Goal: Task Accomplishment & Management: Manage account settings

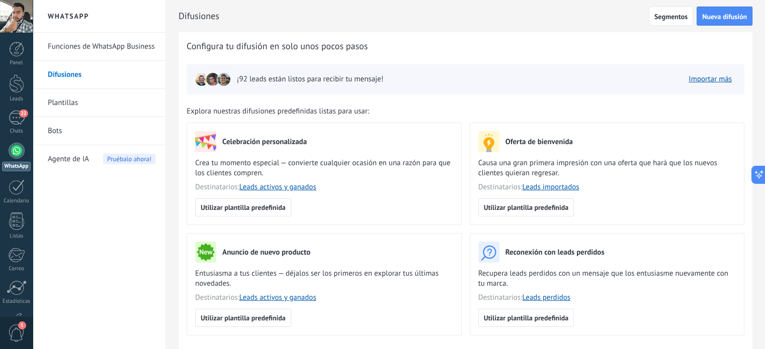
click at [103, 105] on link "Plantillas" at bounding box center [102, 103] width 108 height 28
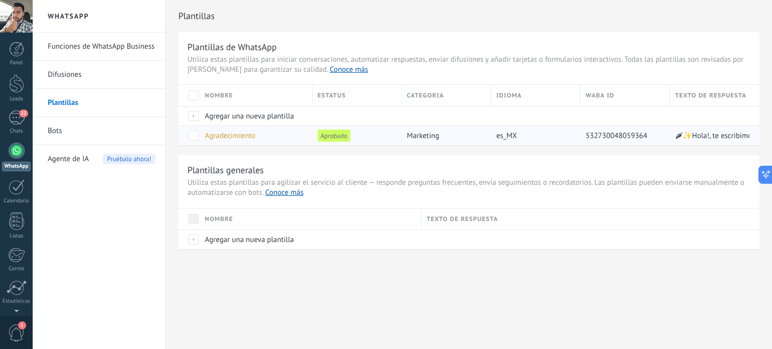
click at [193, 136] on span at bounding box center [194, 136] width 10 height 10
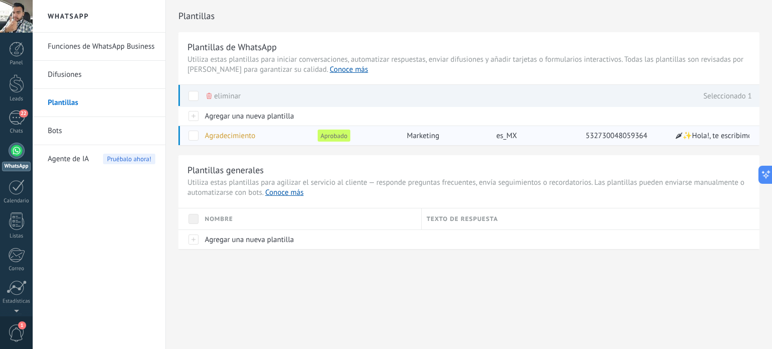
click at [230, 134] on span "Agradecimiento" at bounding box center [230, 136] width 50 height 10
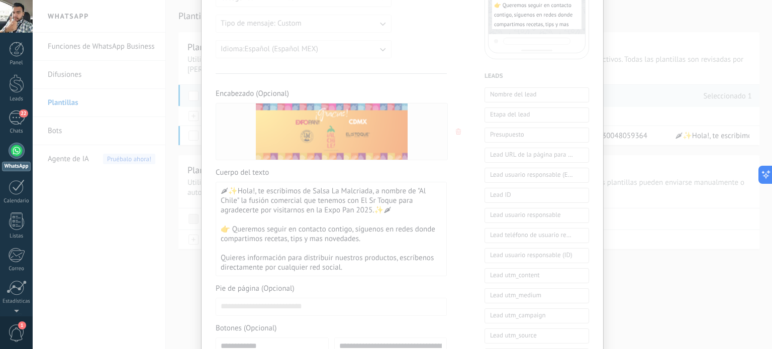
scroll to position [235, 0]
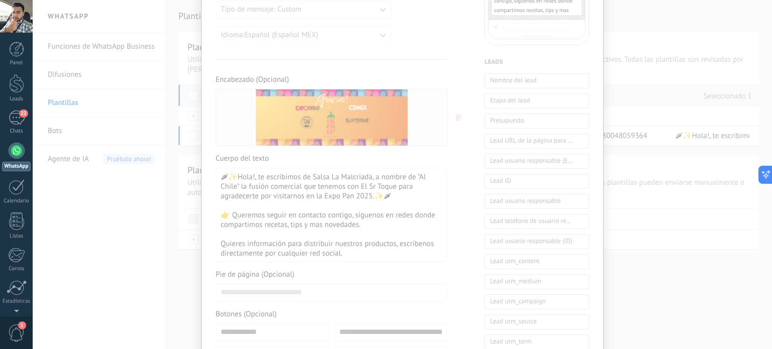
click at [322, 111] on img at bounding box center [332, 117] width 152 height 56
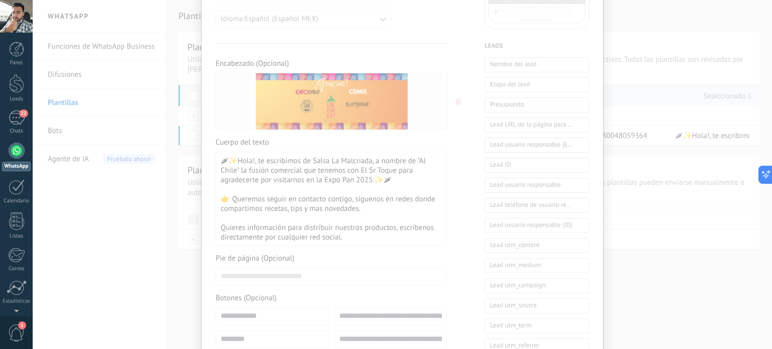
scroll to position [0, 0]
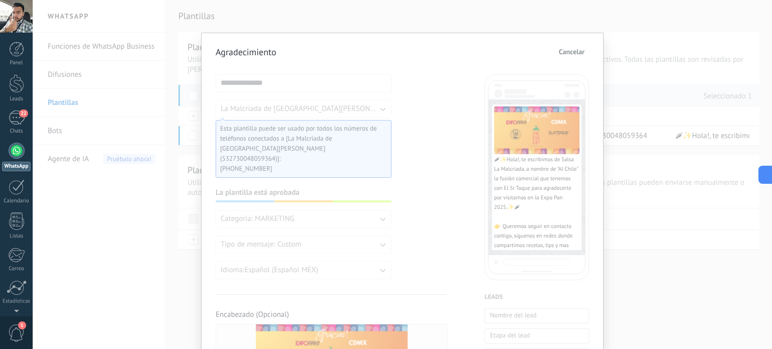
click at [579, 49] on span "Cancelar" at bounding box center [572, 51] width 26 height 7
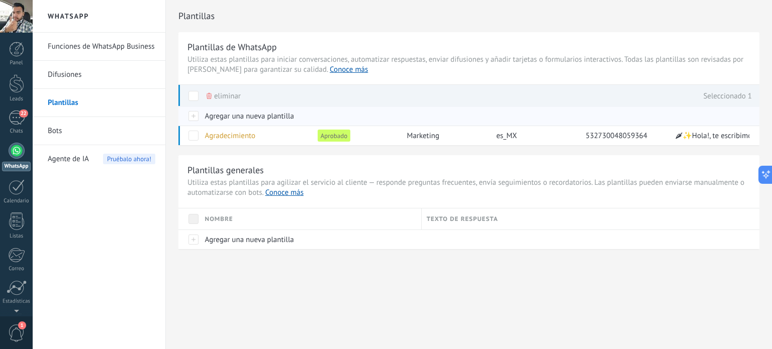
click at [245, 118] on span "Agregar una nueva plantilla" at bounding box center [249, 117] width 89 height 10
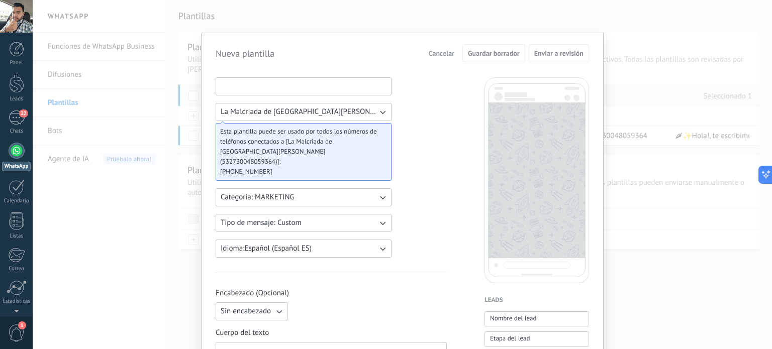
click at [307, 83] on input at bounding box center [303, 86] width 175 height 16
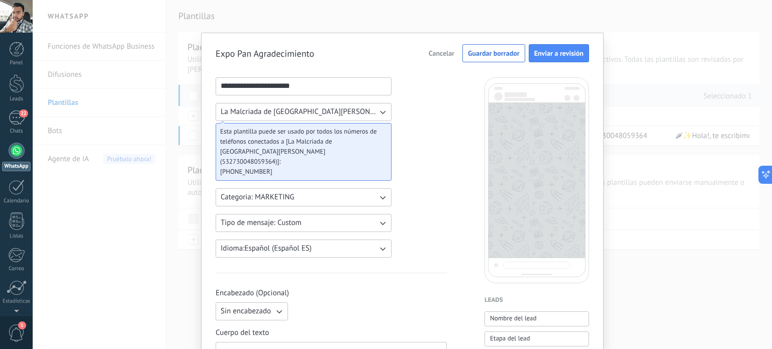
type input "**********"
click at [309, 214] on button "Tipo de mensaje: Custom" at bounding box center [304, 223] width 176 height 18
click at [309, 215] on li "Custom" at bounding box center [301, 223] width 182 height 17
click at [332, 241] on button "Idioma: Español (Español ES)" at bounding box center [304, 249] width 176 height 18
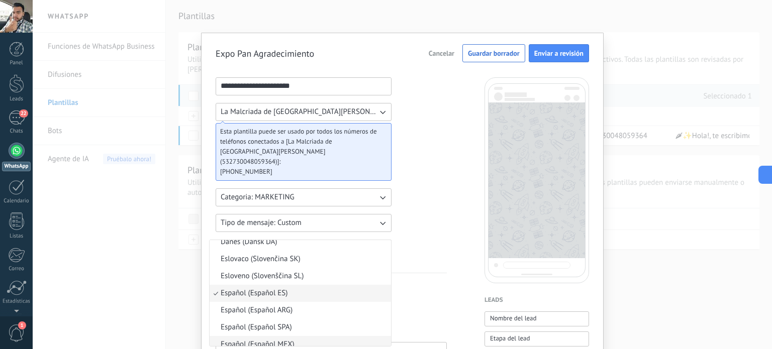
click at [297, 336] on li "Español (Español MEX)" at bounding box center [301, 344] width 182 height 17
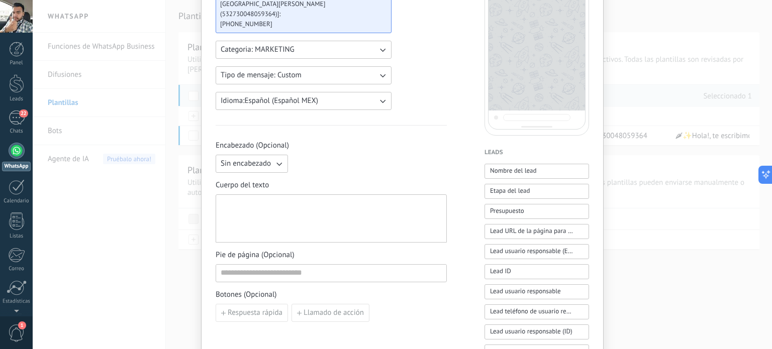
scroll to position [151, 0]
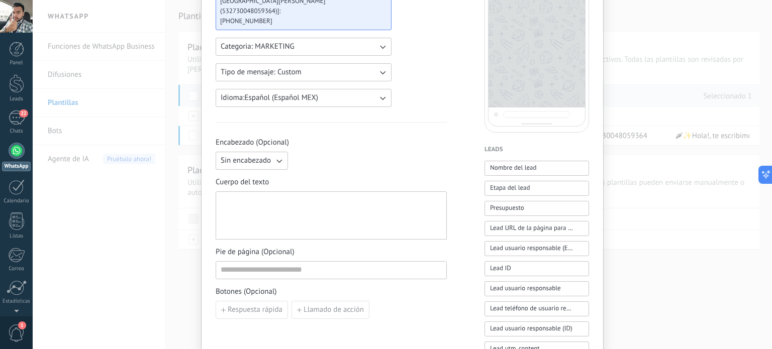
click at [279, 156] on icon "button" at bounding box center [279, 161] width 10 height 10
click at [262, 190] on span "Imagen o archivo" at bounding box center [249, 195] width 56 height 10
click at [356, 152] on label "Imagen o archivo" at bounding box center [341, 161] width 98 height 18
click at [292, 152] on input "Imagen o archivo" at bounding box center [292, 152] width 0 height 0
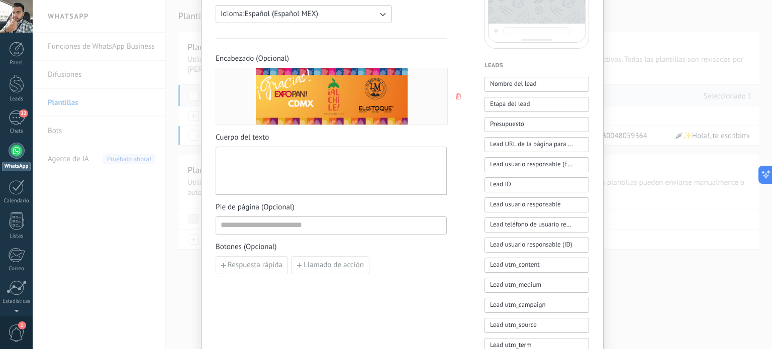
scroll to position [251, 0]
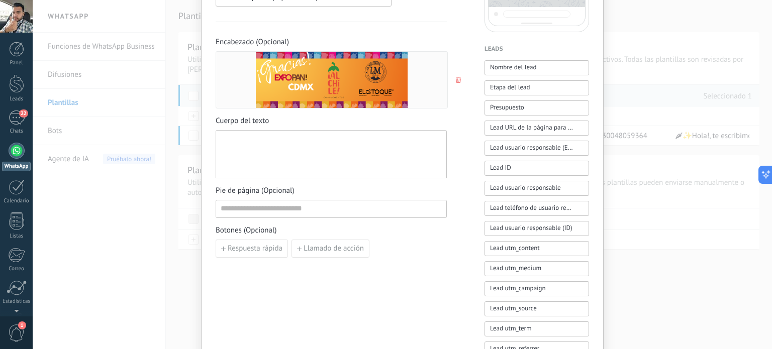
click at [296, 142] on div at bounding box center [331, 155] width 221 height 40
paste div
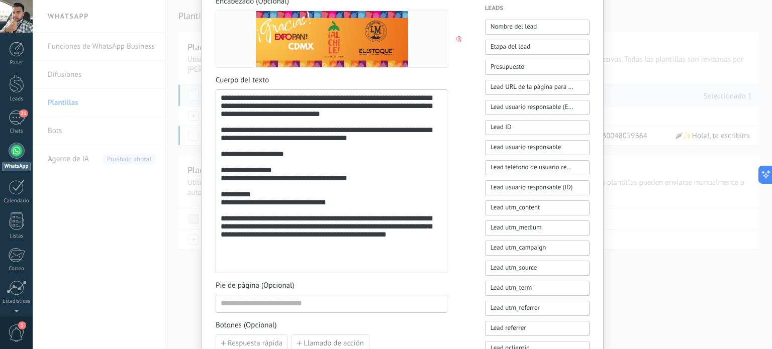
scroll to position [302, 0]
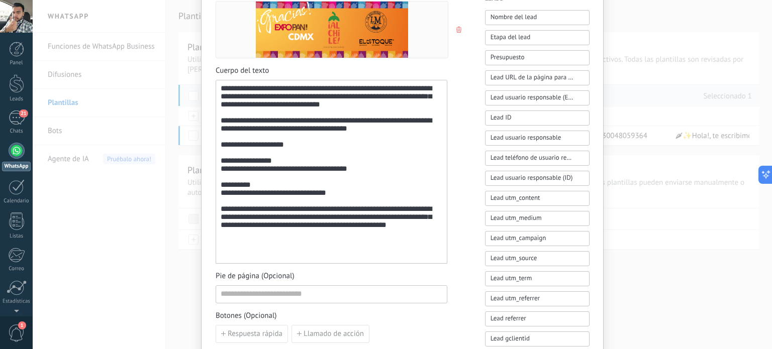
click at [308, 128] on div "**********" at bounding box center [332, 171] width 222 height 175
click at [308, 331] on span "Llamado de acción" at bounding box center [334, 334] width 60 height 7
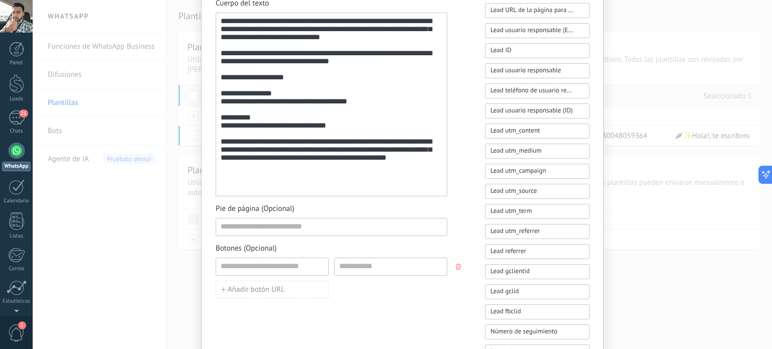
scroll to position [352, 0]
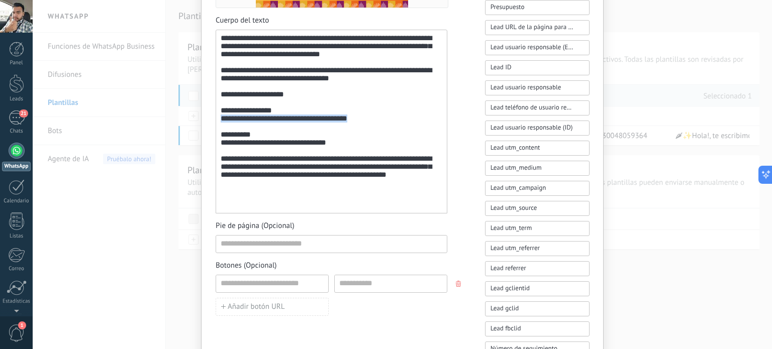
drag, startPoint x: 376, startPoint y: 126, endPoint x: 171, endPoint y: 130, distance: 204.7
click at [171, 130] on div "**********" at bounding box center [403, 174] width 740 height 349
click at [322, 106] on div "**********" at bounding box center [332, 121] width 222 height 175
drag, startPoint x: 366, startPoint y: 158, endPoint x: 265, endPoint y: 126, distance: 105.6
click at [265, 126] on div "**********" at bounding box center [332, 121] width 222 height 175
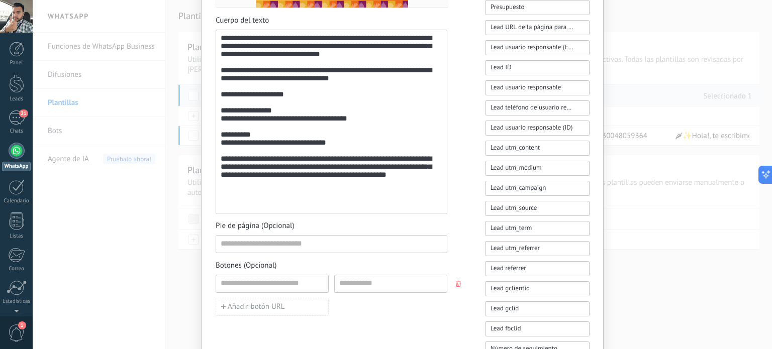
click at [304, 115] on div "**********" at bounding box center [332, 121] width 222 height 175
click at [267, 118] on div "**********" at bounding box center [332, 121] width 222 height 175
click at [261, 276] on input at bounding box center [272, 284] width 112 height 16
type input "**********"
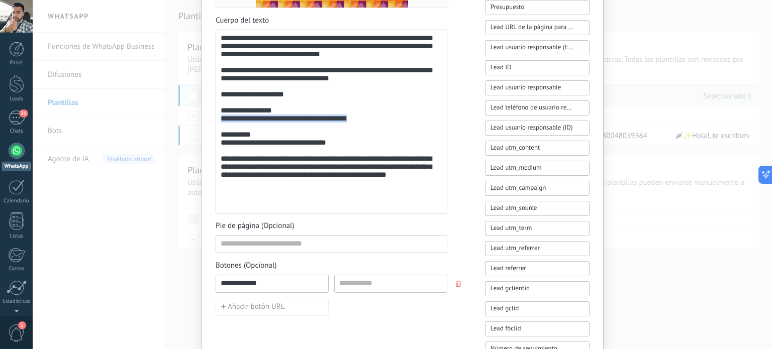
drag, startPoint x: 387, startPoint y: 125, endPoint x: 214, endPoint y: 123, distance: 173.0
click at [216, 123] on div "**********" at bounding box center [332, 122] width 232 height 184
click at [373, 276] on input at bounding box center [391, 284] width 112 height 16
paste input "**********"
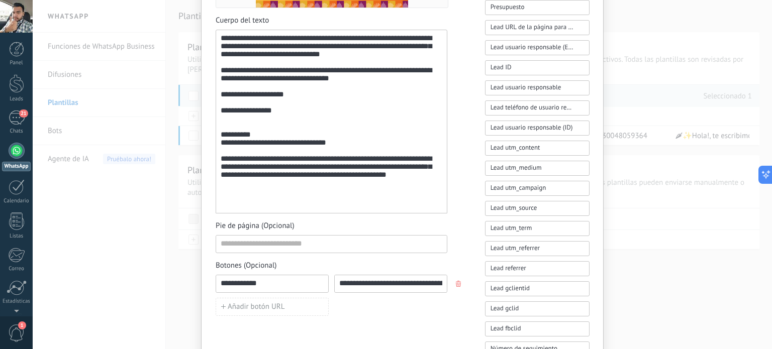
scroll to position [0, 41]
type input "**********"
click at [273, 304] on span "Añadir botón URL" at bounding box center [256, 307] width 57 height 7
drag, startPoint x: 351, startPoint y: 154, endPoint x: 187, endPoint y: 156, distance: 164.9
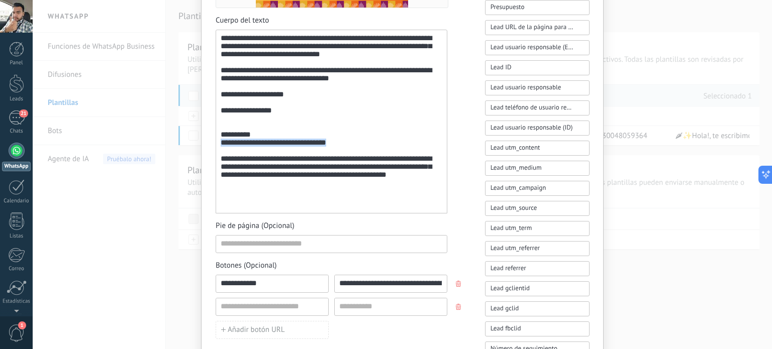
click at [187, 156] on div "**********" at bounding box center [403, 174] width 740 height 349
click at [354, 299] on input at bounding box center [391, 307] width 112 height 16
paste input "**********"
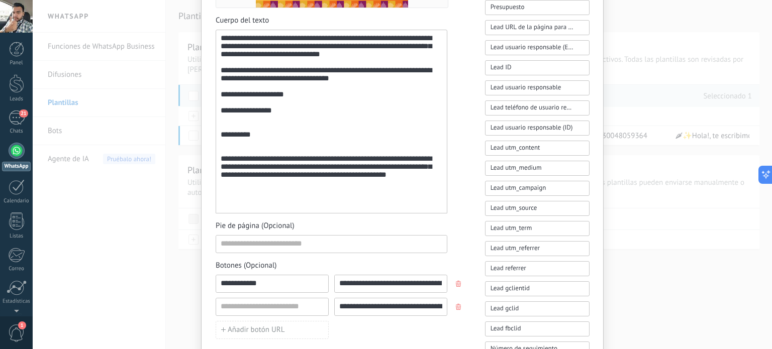
scroll to position [0, 18]
type input "**********"
click at [261, 303] on div at bounding box center [272, 307] width 113 height 18
click at [264, 299] on input at bounding box center [272, 307] width 112 height 16
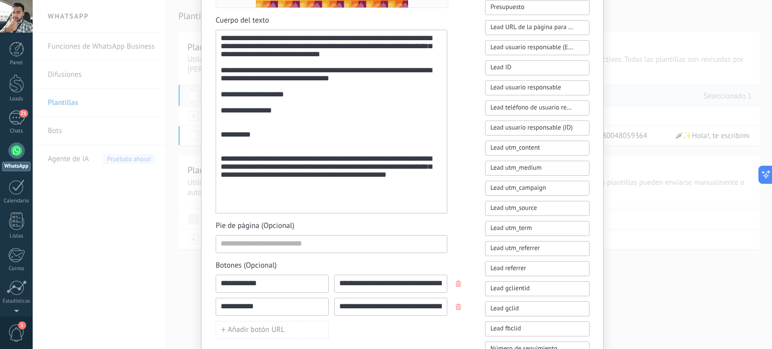
type input "**********"
drag, startPoint x: 282, startPoint y: 152, endPoint x: 216, endPoint y: 94, distance: 87.6
click at [216, 94] on div "**********" at bounding box center [332, 122] width 232 height 184
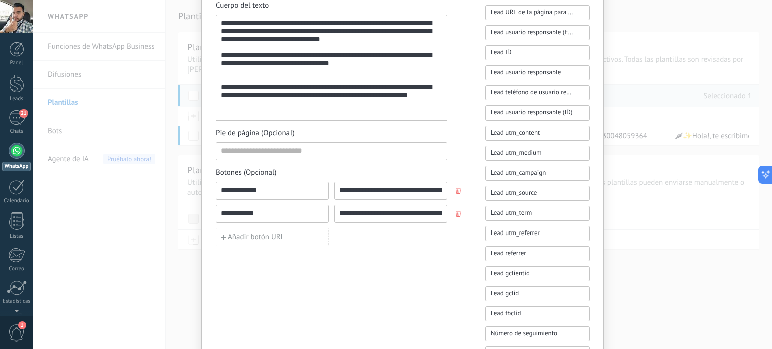
scroll to position [352, 0]
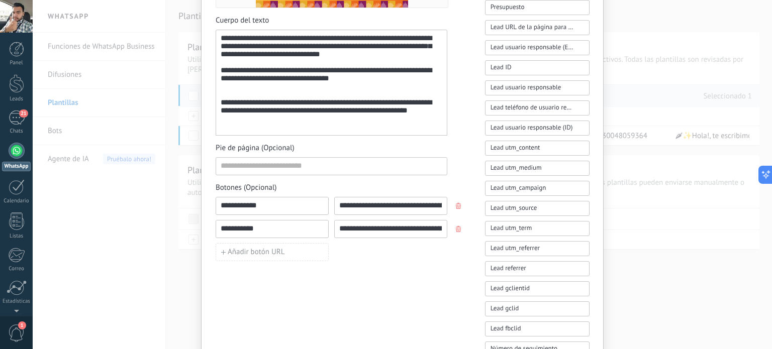
click at [322, 109] on div "**********" at bounding box center [332, 83] width 222 height 98
click at [406, 105] on div "**********" at bounding box center [332, 83] width 222 height 98
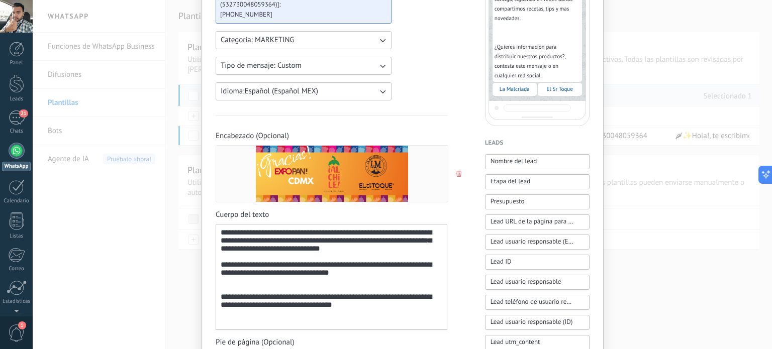
scroll to position [201, 0]
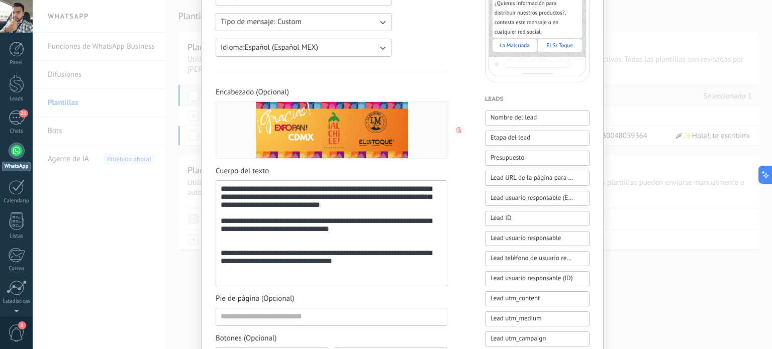
click at [253, 243] on div "**********" at bounding box center [332, 234] width 222 height 98
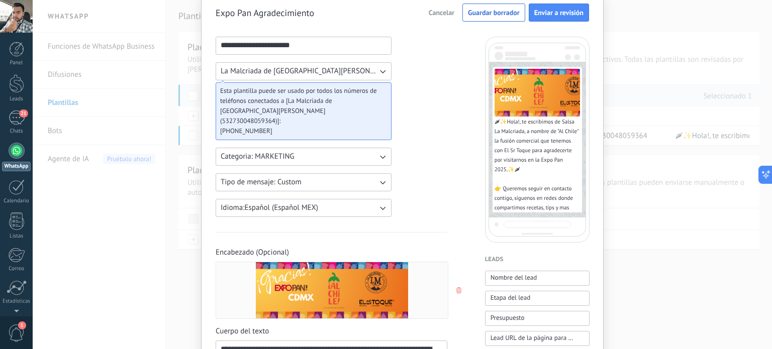
scroll to position [0, 0]
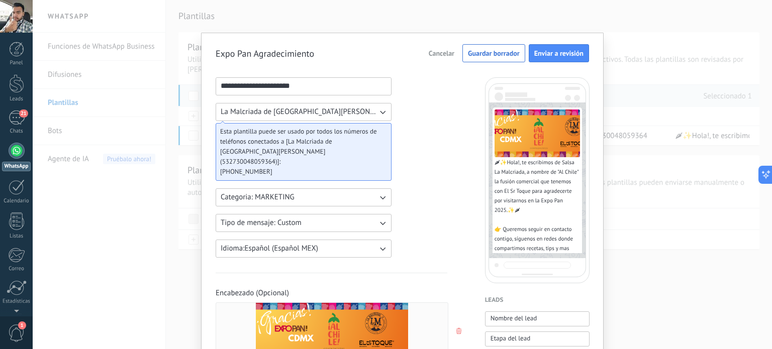
drag, startPoint x: 572, startPoint y: 55, endPoint x: 452, endPoint y: 178, distance: 171.4
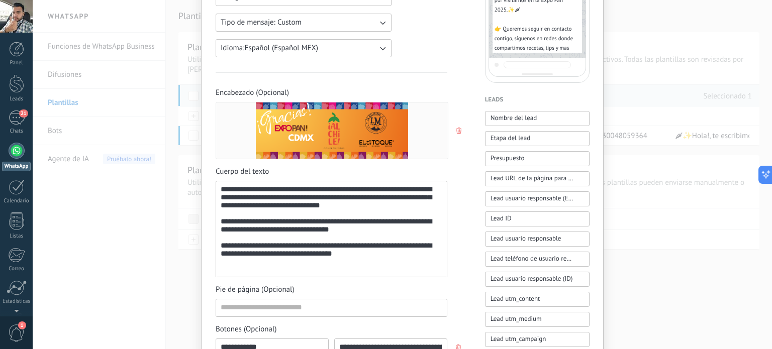
scroll to position [201, 0]
click at [311, 257] on div "**********" at bounding box center [332, 229] width 222 height 88
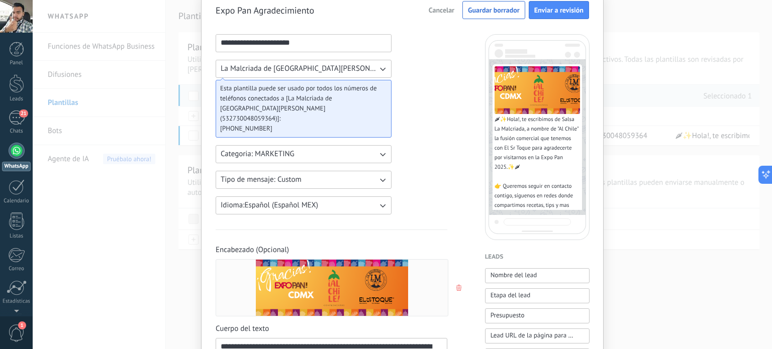
scroll to position [0, 0]
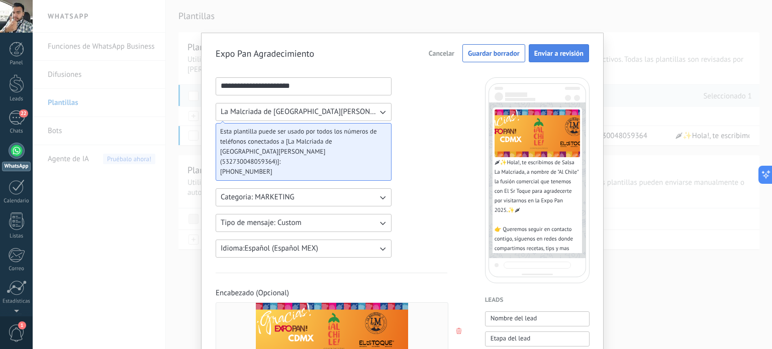
click at [563, 59] on button "Enviar a revisión" at bounding box center [559, 53] width 60 height 18
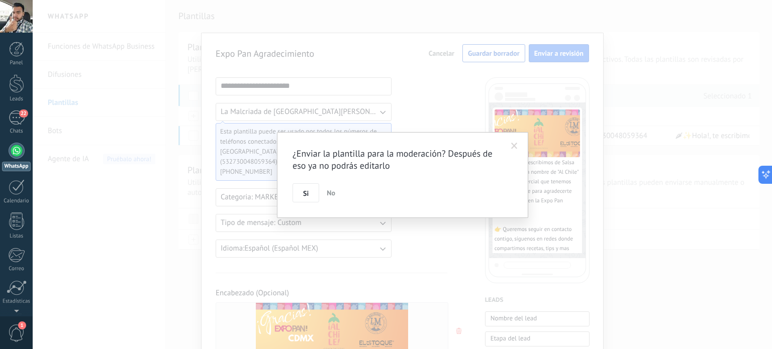
click at [513, 145] on span at bounding box center [514, 146] width 7 height 7
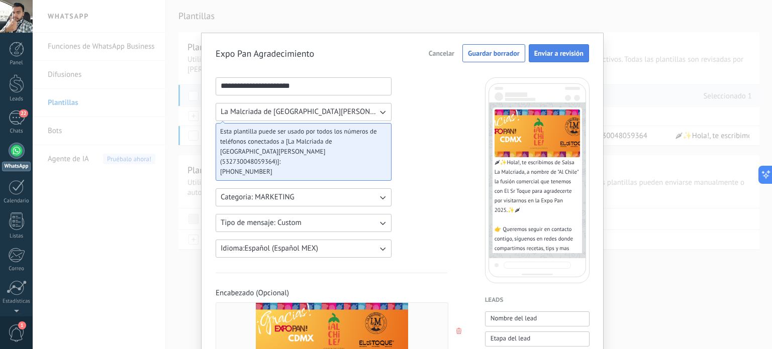
click at [568, 57] on span "Enviar a revisión" at bounding box center [558, 53] width 49 height 7
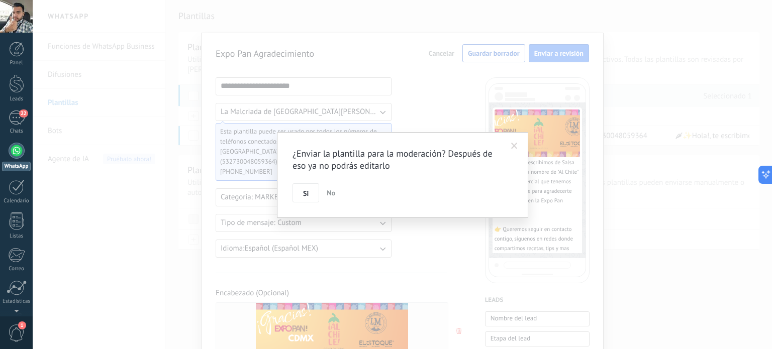
click at [511, 147] on span at bounding box center [514, 146] width 7 height 7
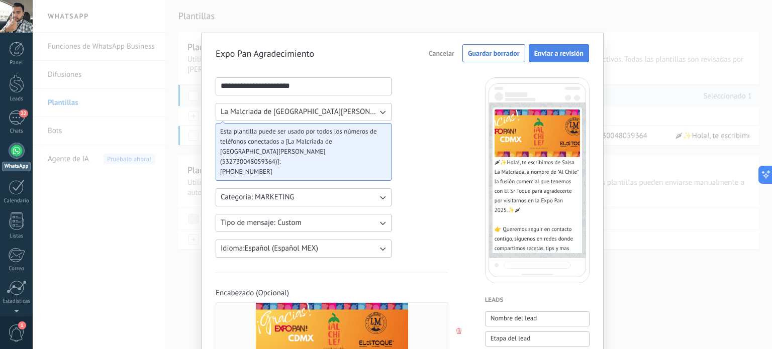
click at [557, 57] on span "Enviar a revisión" at bounding box center [558, 53] width 49 height 7
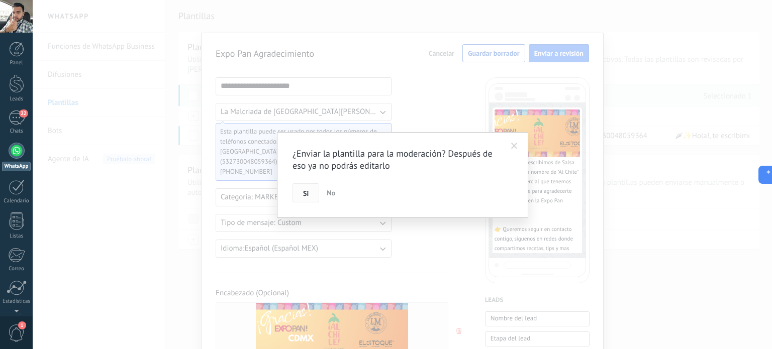
click at [310, 193] on button "Si" at bounding box center [306, 193] width 27 height 19
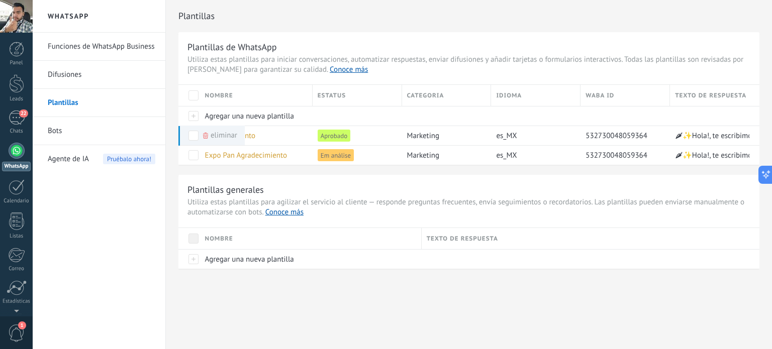
click at [377, 309] on div "Plantillas Plantillas de WhatsApp Utiliza estas plantillas para iniciar convers…" at bounding box center [469, 156] width 606 height 312
click at [19, 118] on div "22" at bounding box center [17, 118] width 16 height 15
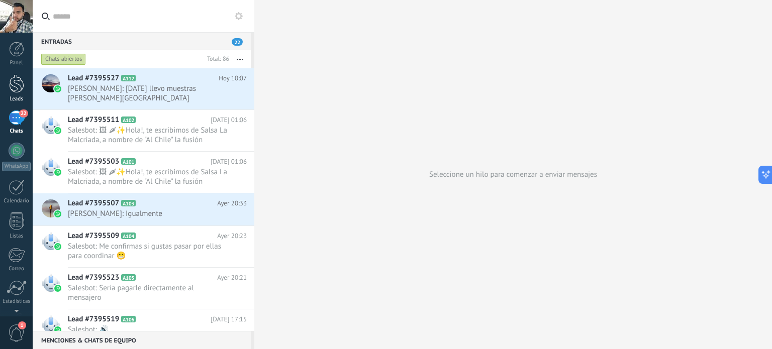
click at [18, 94] on link "Leads" at bounding box center [16, 88] width 33 height 28
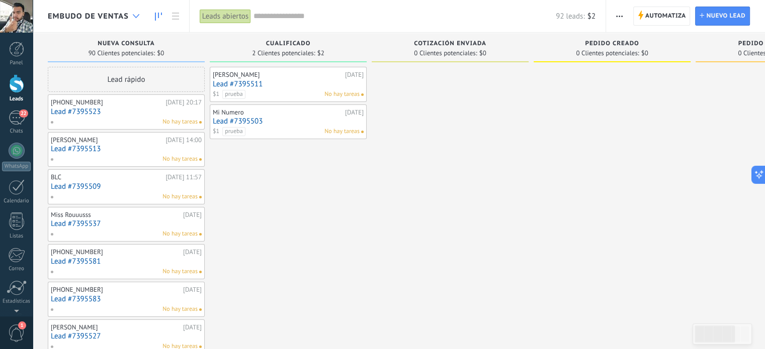
click at [135, 19] on div at bounding box center [136, 17] width 17 height 20
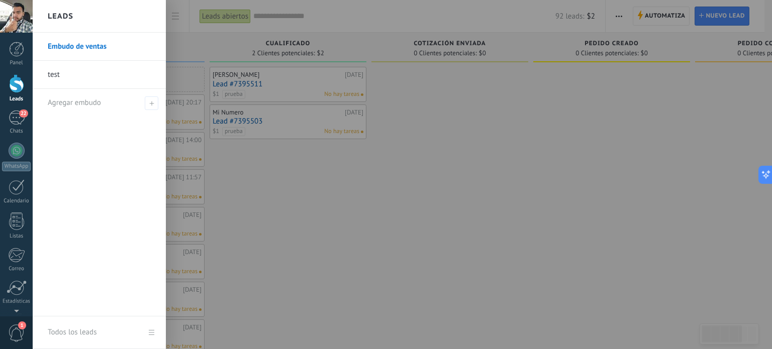
click at [56, 73] on link "test" at bounding box center [102, 75] width 108 height 28
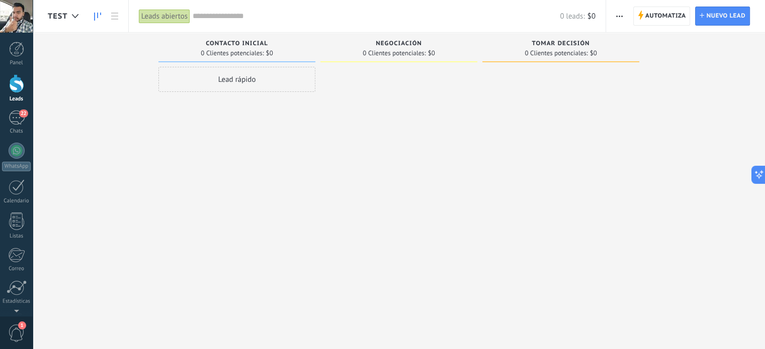
click at [58, 14] on span "test" at bounding box center [58, 17] width 20 height 10
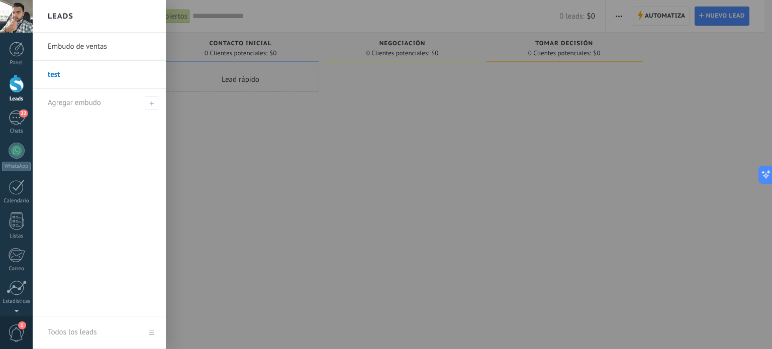
click at [391, 16] on div at bounding box center [419, 174] width 772 height 349
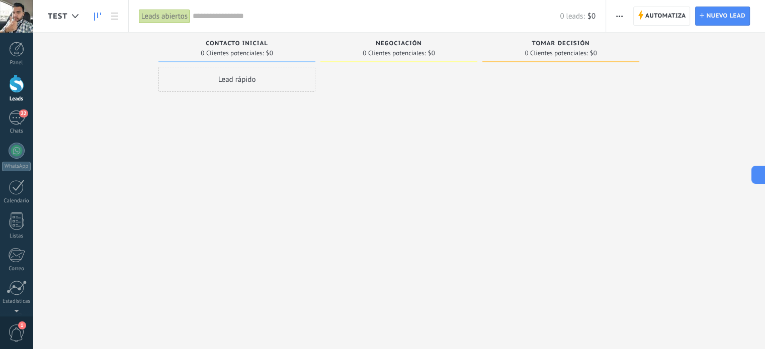
click at [617, 20] on span "button" at bounding box center [619, 16] width 7 height 19
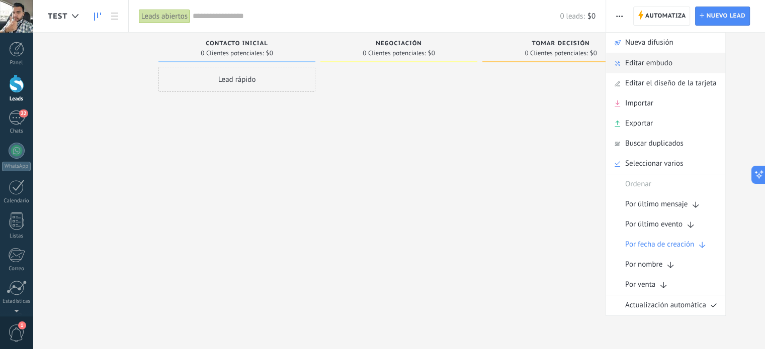
click at [671, 64] on span "Editar embudo" at bounding box center [648, 63] width 47 height 20
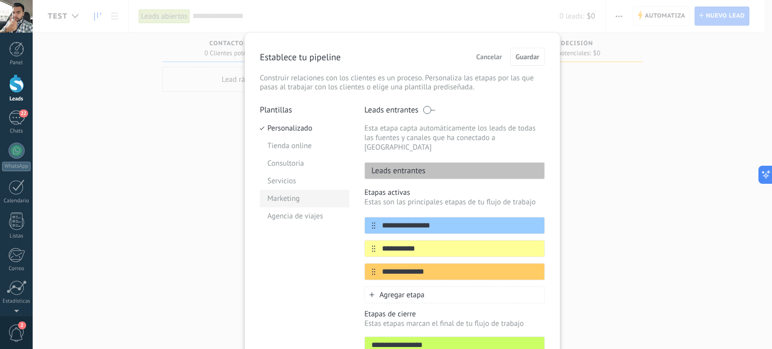
click at [310, 199] on li "Marketing" at bounding box center [304, 199] width 89 height 18
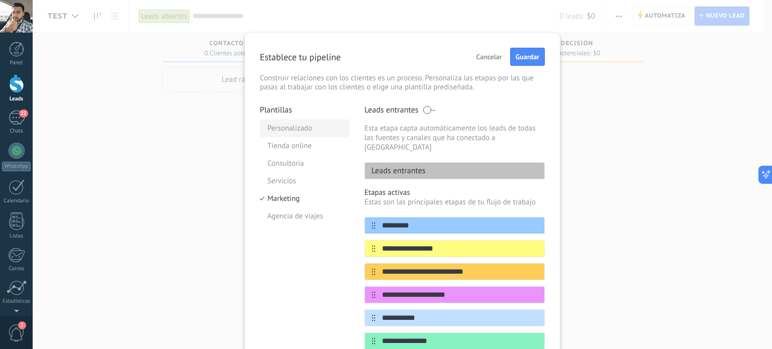
click at [303, 128] on li "Personalizado" at bounding box center [304, 129] width 89 height 18
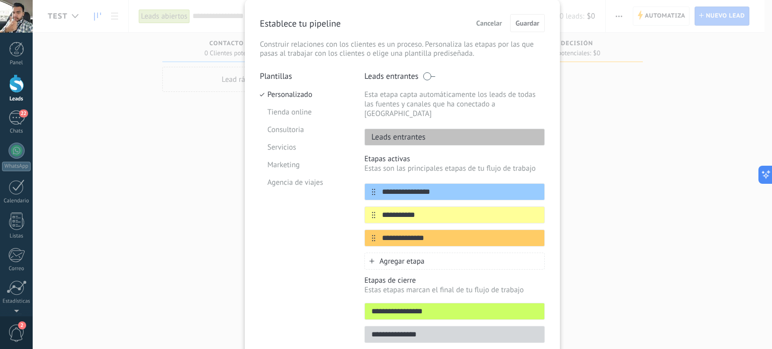
scroll to position [21, 0]
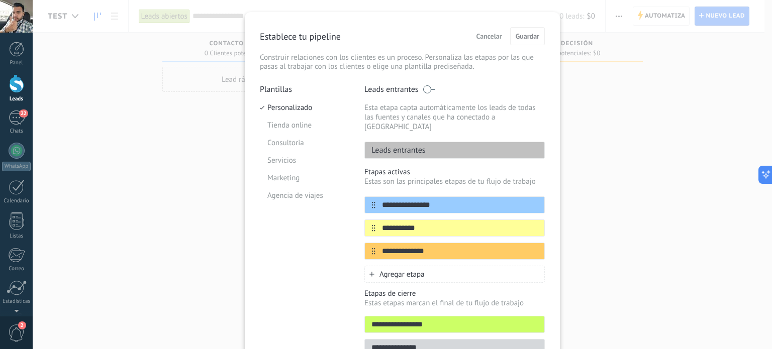
click at [491, 36] on span "Cancelar" at bounding box center [490, 36] width 26 height 7
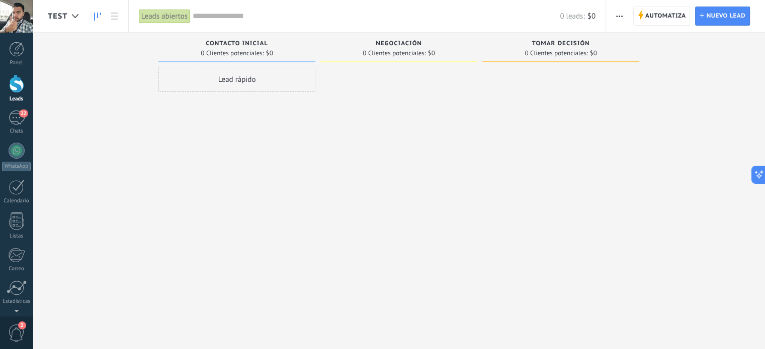
click at [621, 17] on icon "button" at bounding box center [619, 17] width 7 height 2
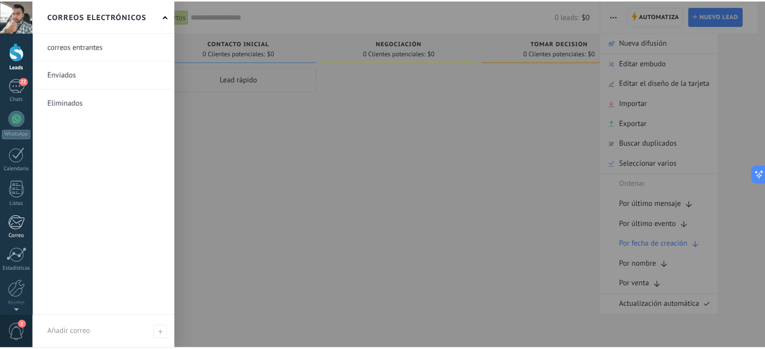
scroll to position [68, 0]
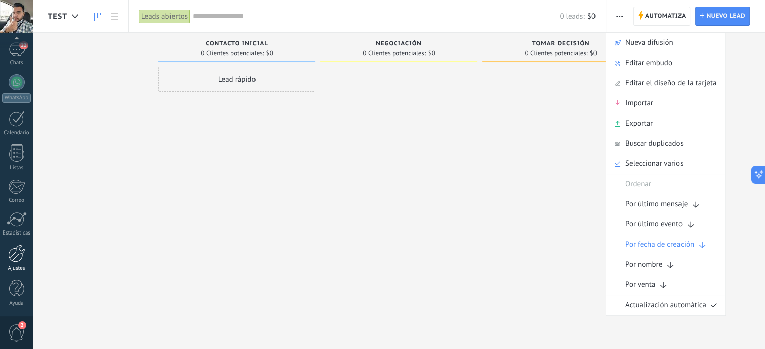
click at [22, 258] on div at bounding box center [16, 254] width 17 height 18
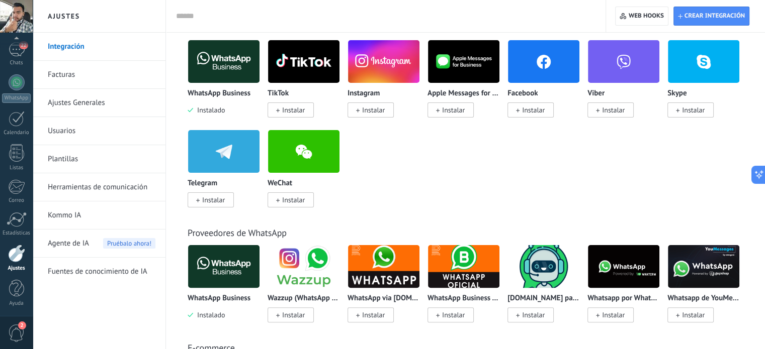
scroll to position [251, 0]
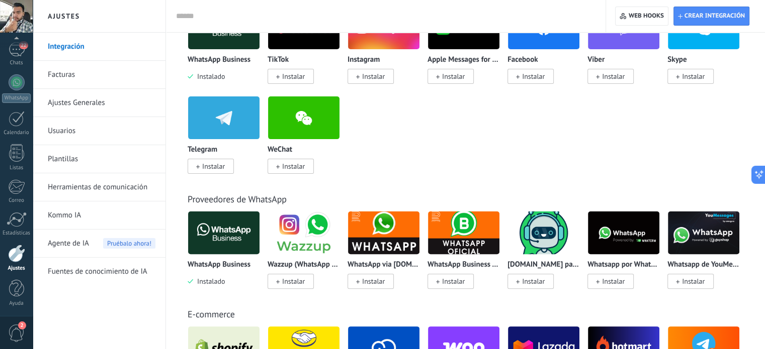
click at [103, 102] on link "Ajustes Generales" at bounding box center [102, 103] width 108 height 28
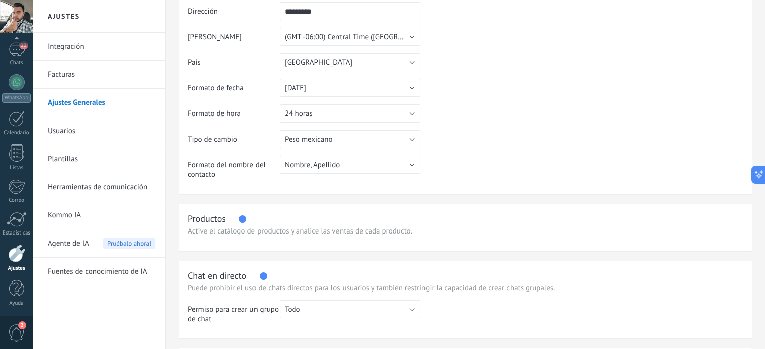
scroll to position [106, 0]
click at [64, 45] on link "Integración" at bounding box center [102, 47] width 108 height 28
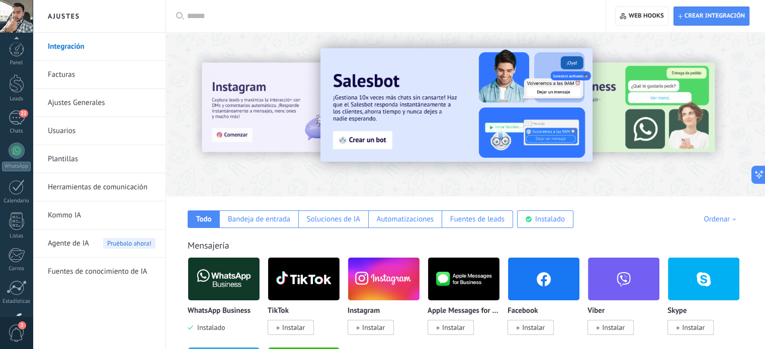
scroll to position [68, 0]
click at [14, 333] on span "2" at bounding box center [16, 334] width 17 height 18
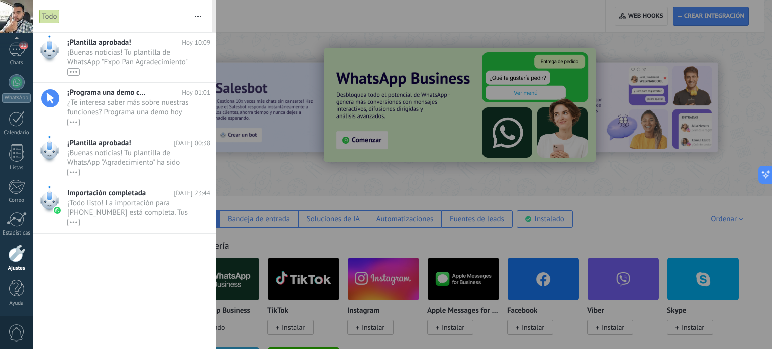
click at [314, 184] on div at bounding box center [386, 174] width 772 height 349
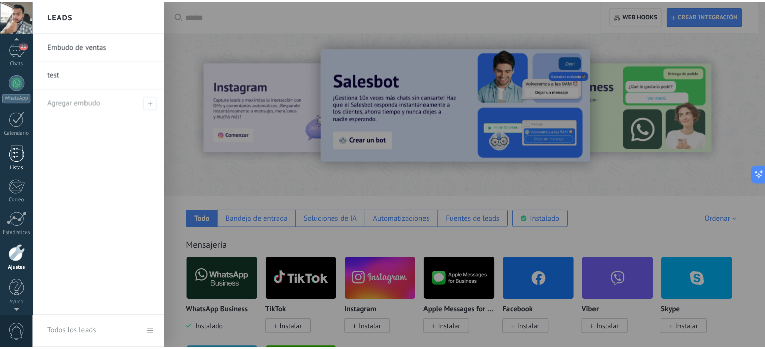
scroll to position [0, 0]
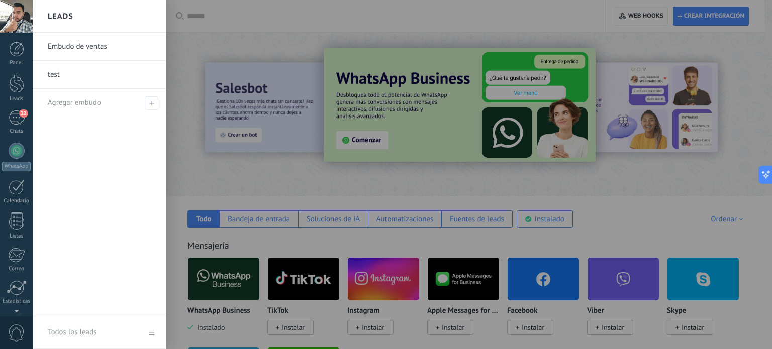
click at [49, 71] on link "test" at bounding box center [102, 75] width 108 height 28
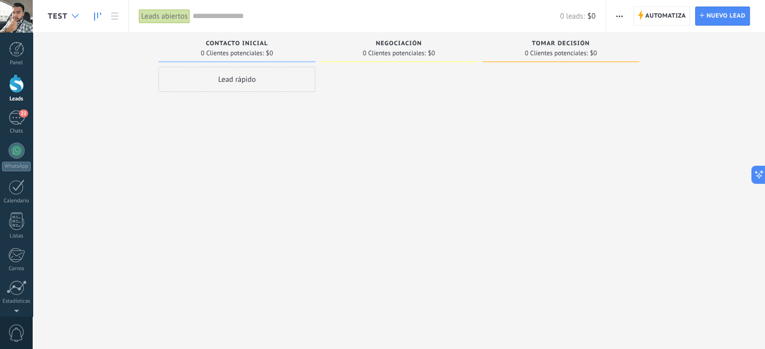
click at [76, 16] on use at bounding box center [75, 16] width 7 height 4
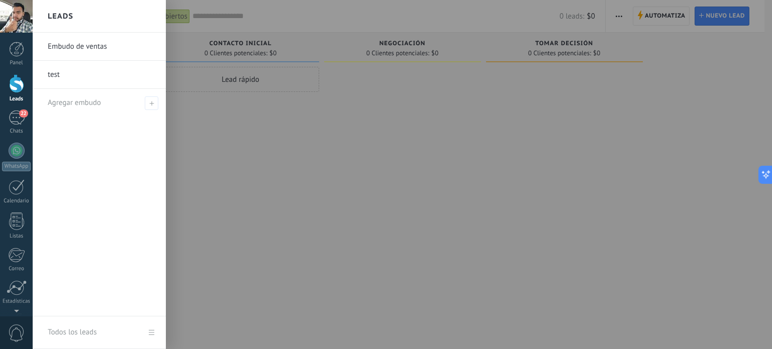
click at [150, 336] on link "Todos los leads" at bounding box center [99, 333] width 133 height 33
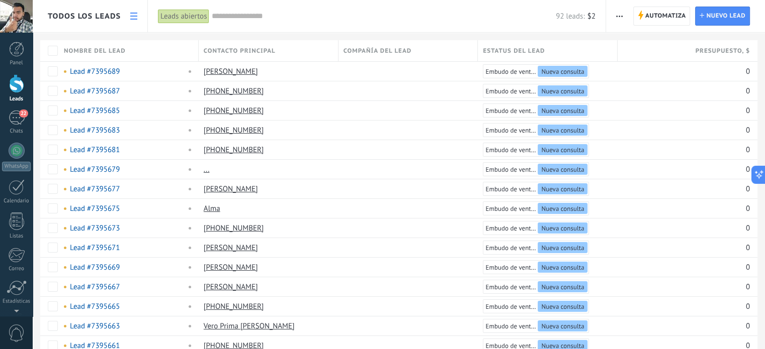
click at [131, 19] on use at bounding box center [133, 16] width 7 height 7
click at [132, 19] on use at bounding box center [133, 16] width 7 height 7
click at [108, 17] on span "Todos los leads" at bounding box center [84, 17] width 73 height 10
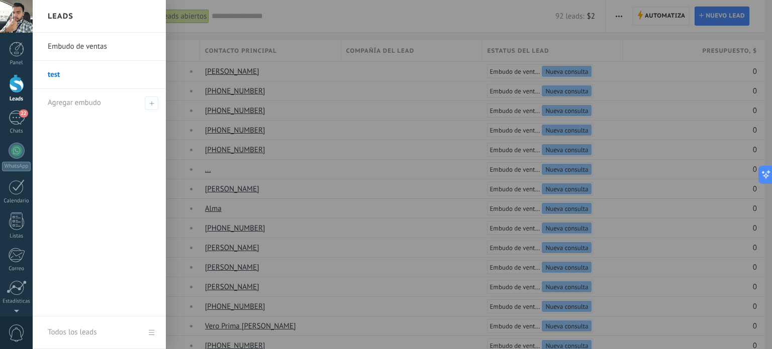
click at [58, 73] on link "test" at bounding box center [102, 75] width 108 height 28
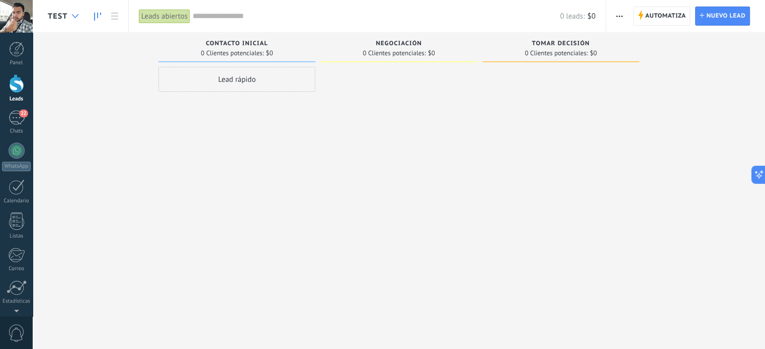
click at [70, 16] on div at bounding box center [75, 17] width 17 height 20
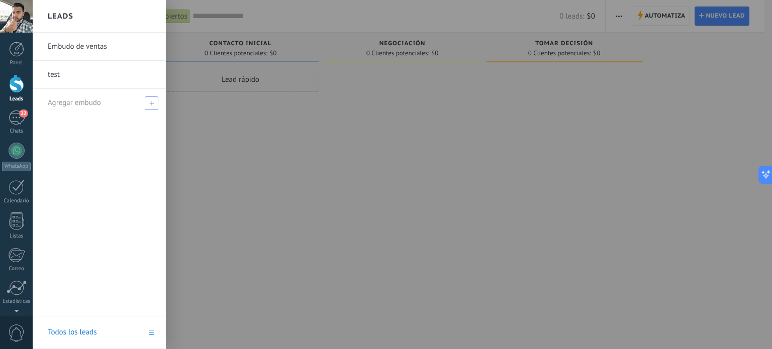
click at [147, 102] on span at bounding box center [152, 104] width 14 height 14
click at [78, 104] on span "Agregar embudo" at bounding box center [74, 103] width 53 height 10
click at [111, 106] on div "Agregar embudo" at bounding box center [102, 103] width 108 height 28
click at [154, 105] on span at bounding box center [152, 104] width 14 height 14
click at [92, 105] on span "Agregar embudo" at bounding box center [74, 103] width 53 height 10
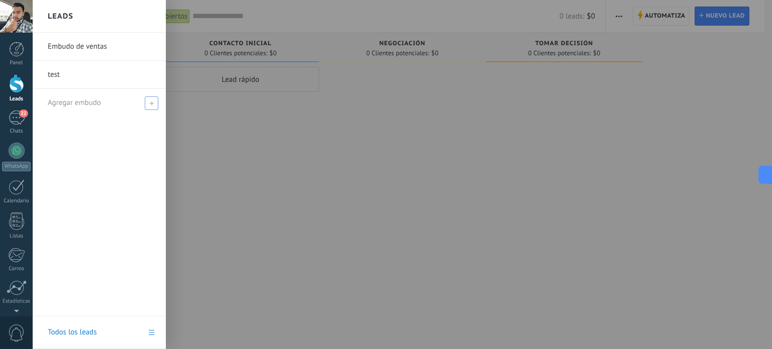
click at [151, 104] on icon at bounding box center [151, 103] width 5 height 5
click at [152, 105] on icon at bounding box center [151, 103] width 5 height 5
click at [314, 152] on div at bounding box center [419, 174] width 772 height 349
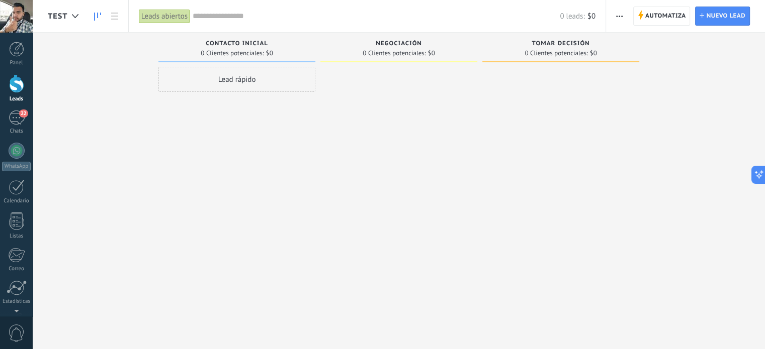
click at [624, 16] on button "button" at bounding box center [619, 16] width 15 height 19
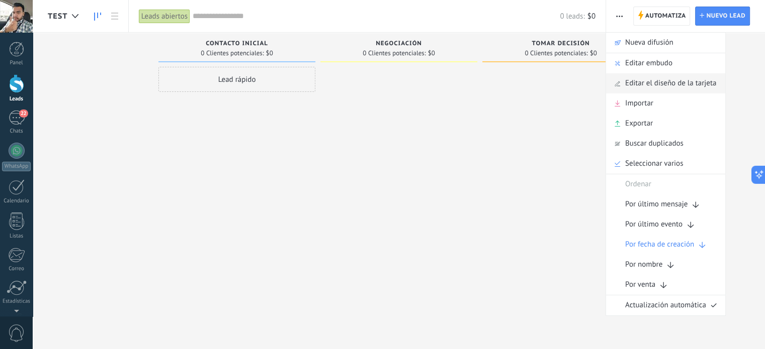
drag, startPoint x: 658, startPoint y: 63, endPoint x: 655, endPoint y: 87, distance: 23.8
click at [655, 87] on ul "Automatiza Nueva difusión Editar embudo Editar el diseño de la tarjeta Importar…" at bounding box center [665, 174] width 120 height 284
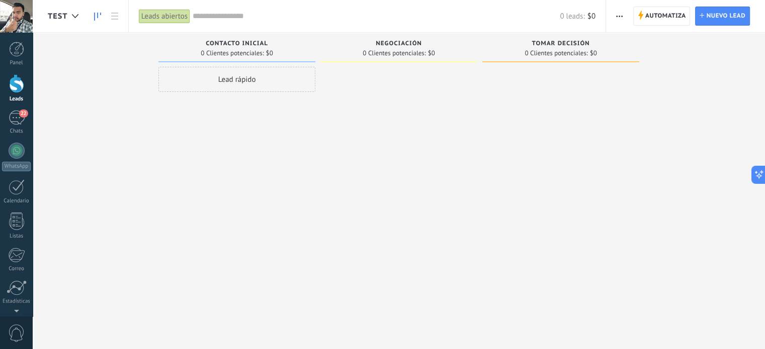
click at [611, 15] on div "Automatiza Nueva difusión Editar embudo Editar el diseño de la tarjeta Importar…" at bounding box center [619, 17] width 17 height 20
click at [617, 16] on icon "button" at bounding box center [619, 17] width 7 height 2
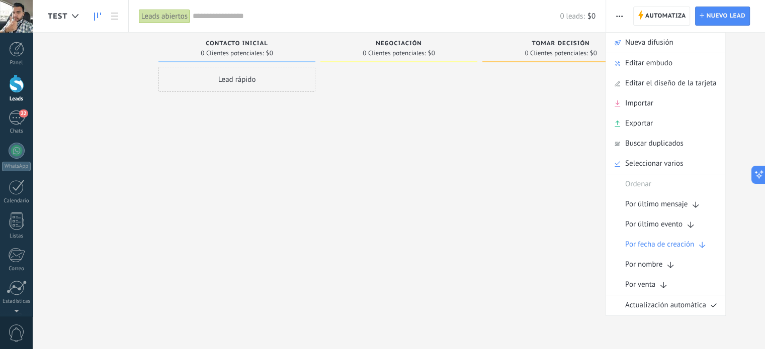
click at [656, 86] on span "Editar el diseño de la tarjeta" at bounding box center [670, 83] width 91 height 20
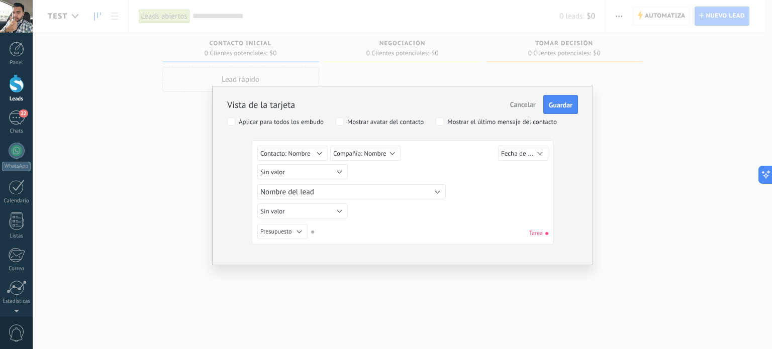
click at [601, 157] on div "Vista de la tarjeta Cancelar Guardar Aplicar para todos los embudo Mostrar avat…" at bounding box center [403, 174] width 740 height 349
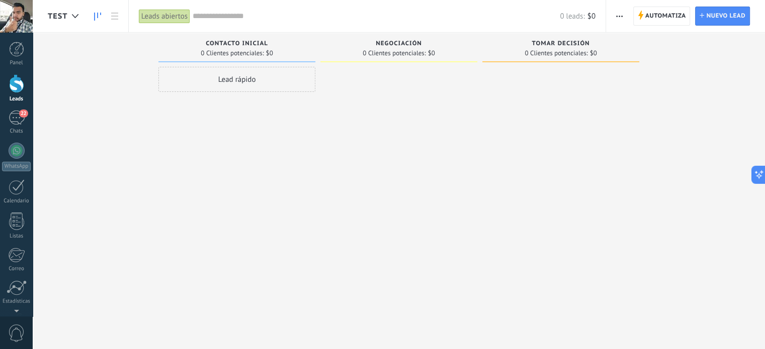
click at [625, 15] on button "button" at bounding box center [619, 16] width 15 height 19
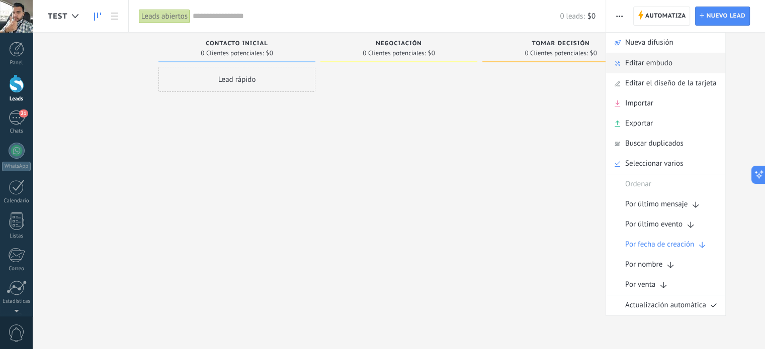
click at [672, 66] on span "Editar embudo" at bounding box center [648, 63] width 47 height 20
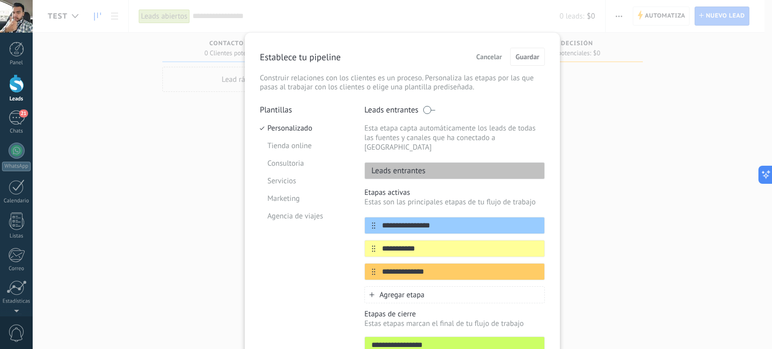
click at [424, 112] on span at bounding box center [429, 110] width 13 height 8
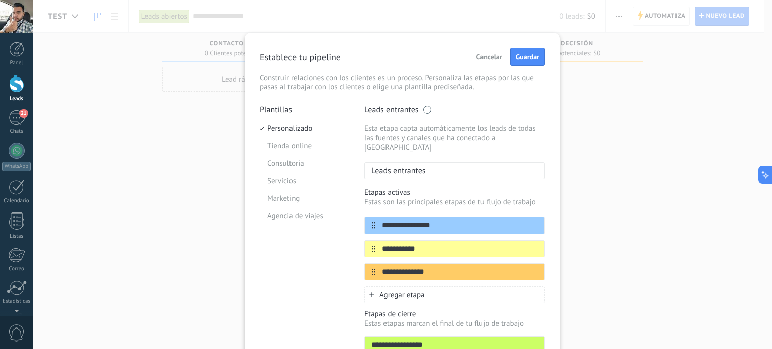
scroll to position [50, 0]
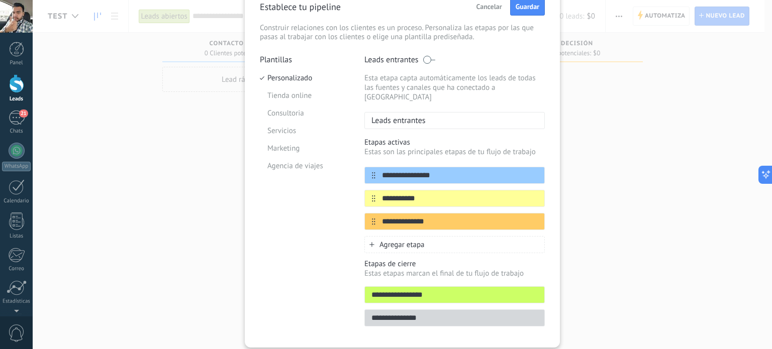
click at [373, 236] on div "Agregar etapa" at bounding box center [455, 244] width 180 height 17
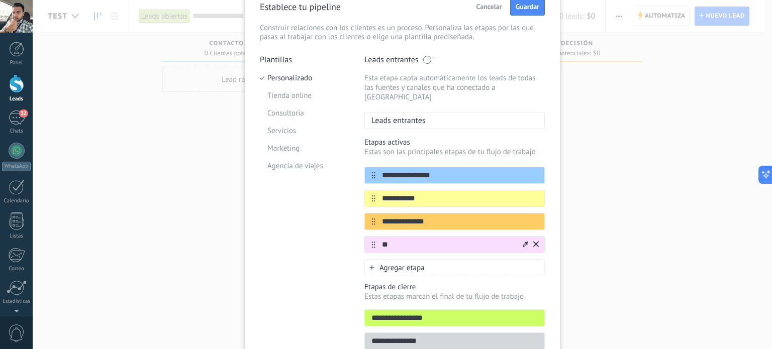
type input "*"
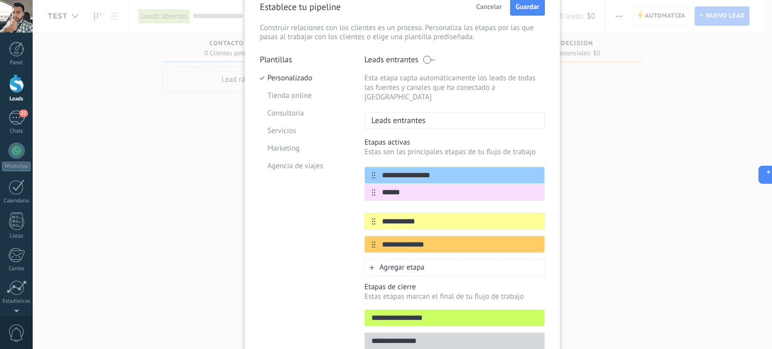
drag, startPoint x: 369, startPoint y: 234, endPoint x: 371, endPoint y: 189, distance: 45.8
click at [371, 189] on div "**********" at bounding box center [455, 210] width 180 height 86
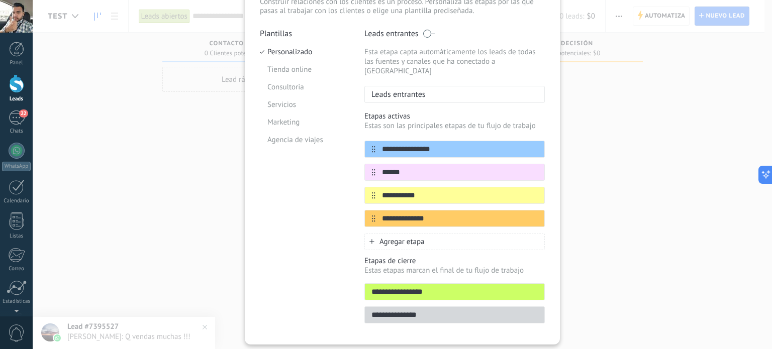
scroll to position [94, 0]
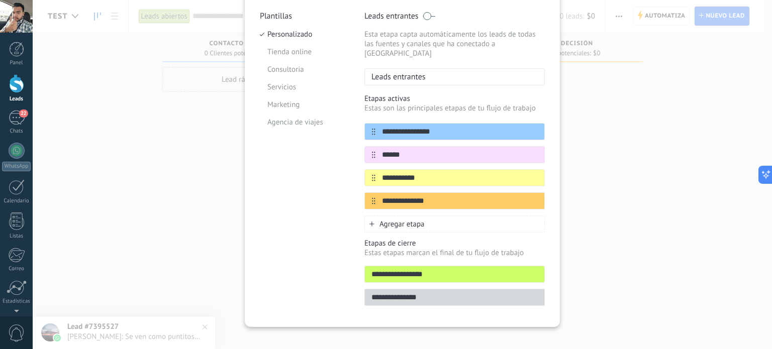
type input "******"
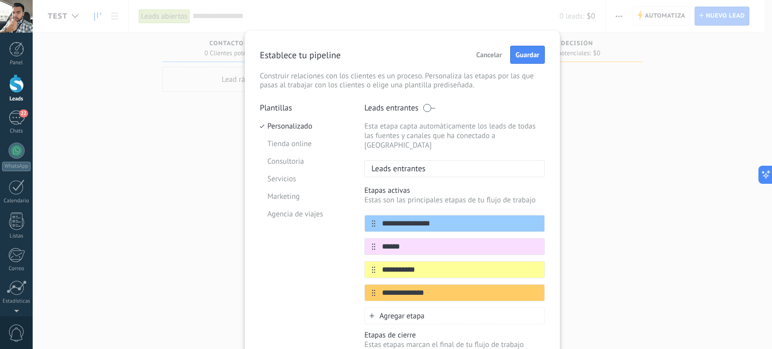
scroll to position [0, 0]
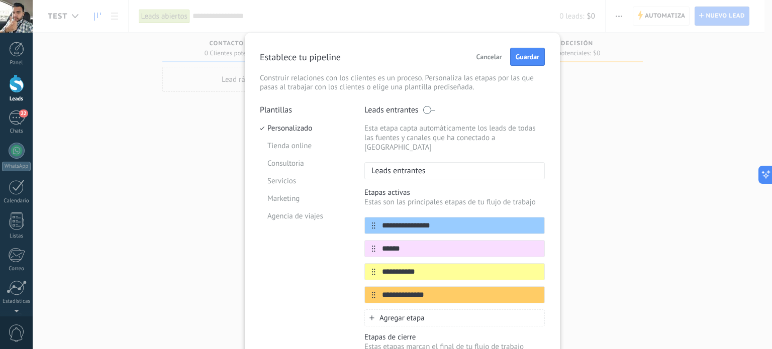
click at [525, 64] on button "Guardar" at bounding box center [527, 57] width 35 height 18
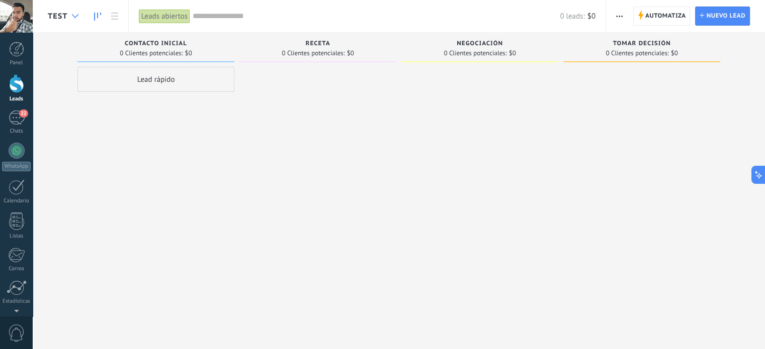
click at [75, 14] on div at bounding box center [75, 17] width 17 height 20
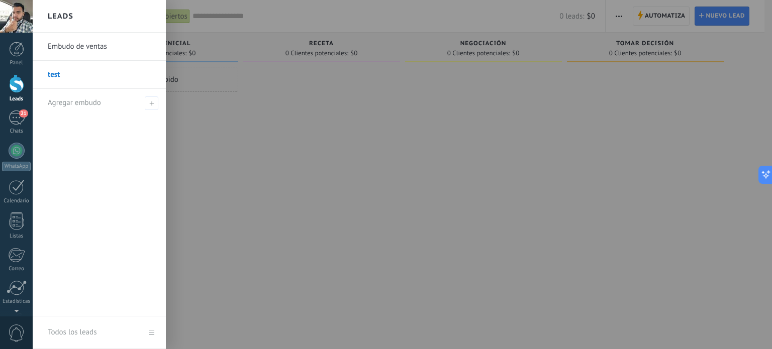
click at [326, 219] on div at bounding box center [419, 174] width 772 height 349
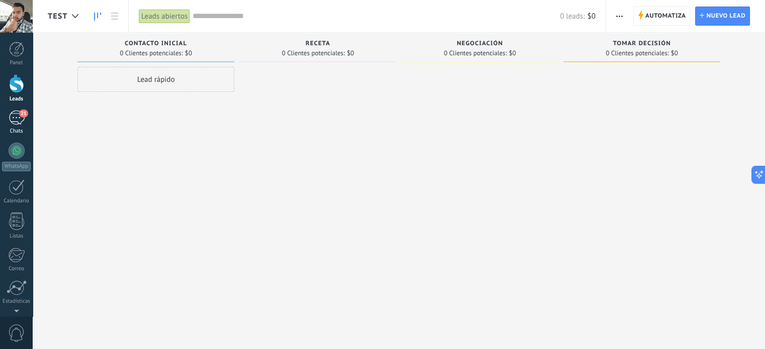
click at [14, 112] on div "21" at bounding box center [17, 118] width 16 height 15
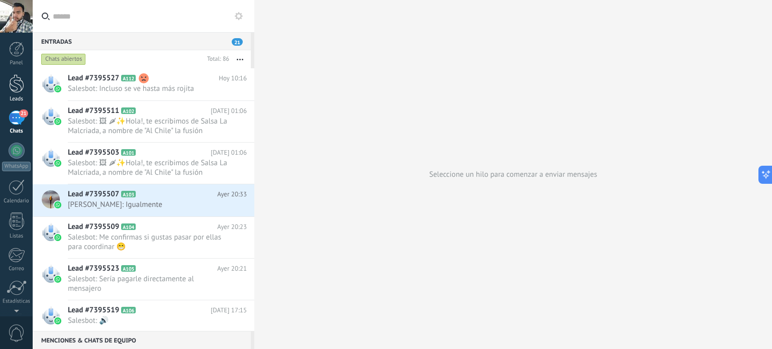
click at [20, 90] on div at bounding box center [16, 83] width 15 height 19
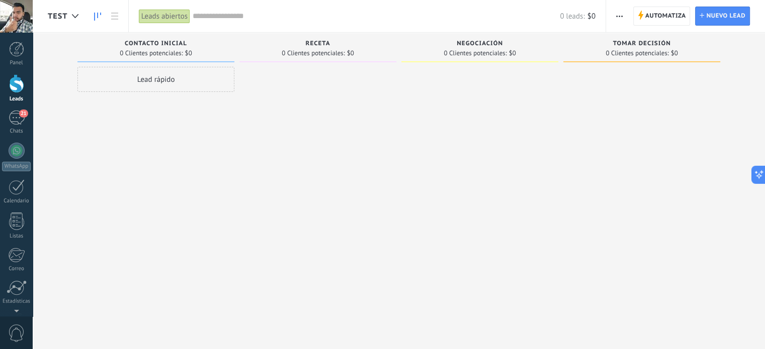
click at [61, 14] on span "test" at bounding box center [58, 17] width 20 height 10
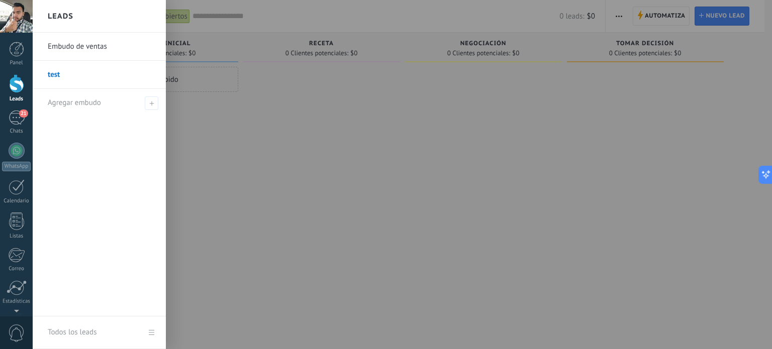
drag, startPoint x: 63, startPoint y: 70, endPoint x: 54, endPoint y: 72, distance: 8.8
click at [54, 72] on link "test" at bounding box center [102, 75] width 108 height 28
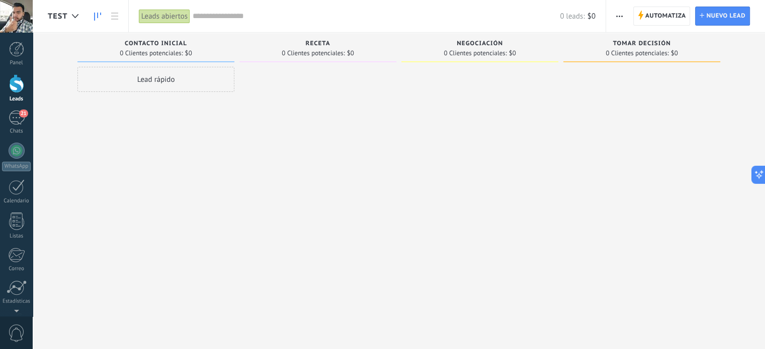
click at [618, 16] on icon "button" at bounding box center [619, 17] width 7 height 2
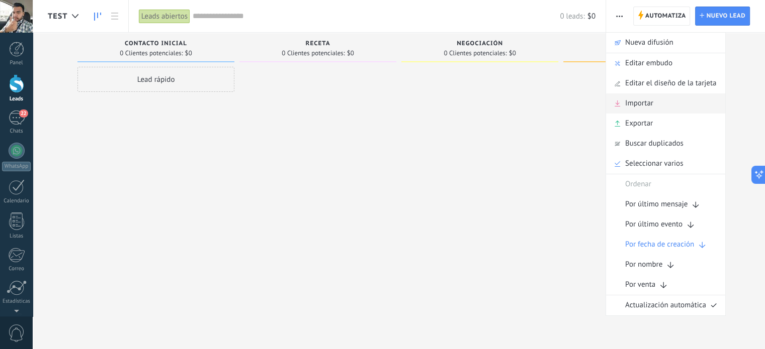
click at [658, 106] on div "Importar" at bounding box center [665, 104] width 119 height 20
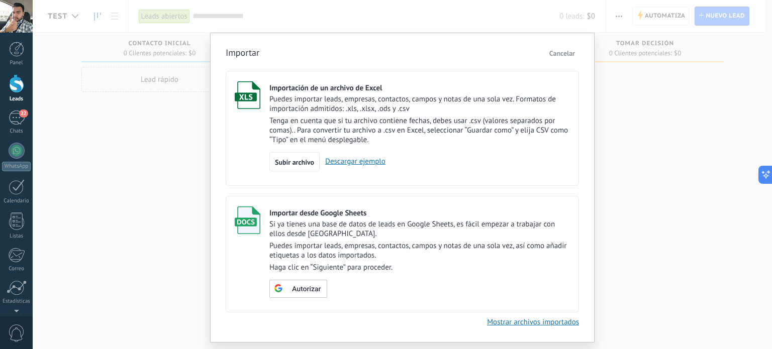
click at [369, 165] on link "Descargar ejemplo" at bounding box center [353, 162] width 66 height 10
click at [555, 52] on span "Cancelar" at bounding box center [563, 53] width 26 height 9
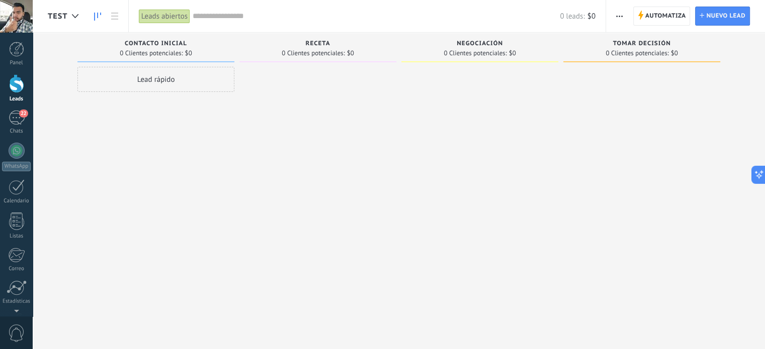
click at [621, 15] on span "button" at bounding box center [619, 16] width 7 height 19
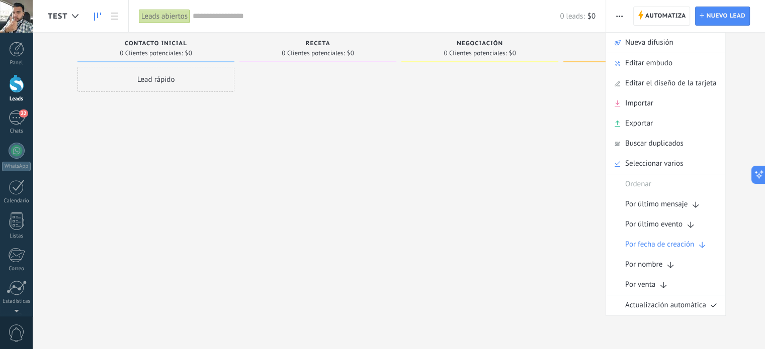
click at [483, 185] on div at bounding box center [479, 176] width 157 height 218
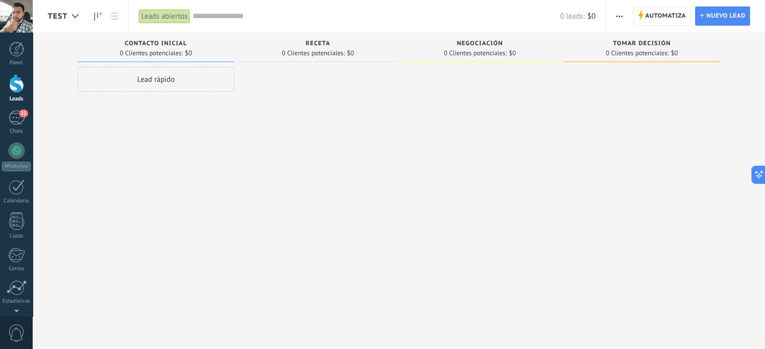
click at [73, 18] on div at bounding box center [75, 17] width 17 height 20
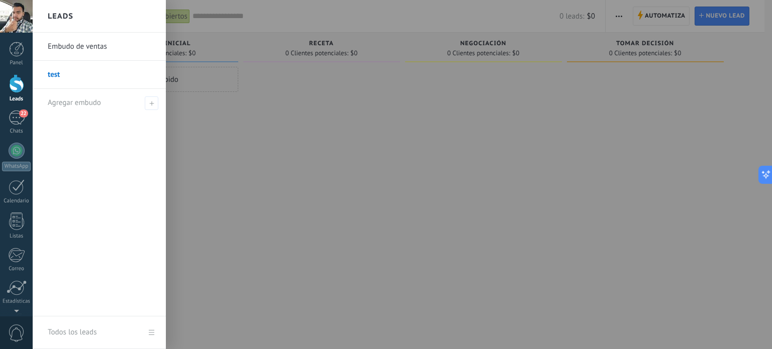
click at [87, 51] on link "Embudo de ventas" at bounding box center [102, 47] width 108 height 28
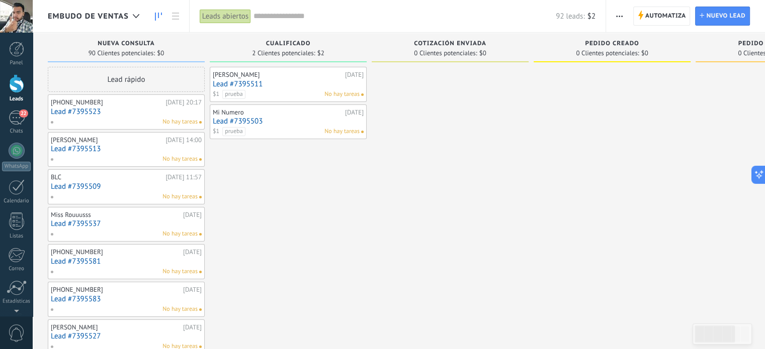
click at [618, 19] on span "button" at bounding box center [619, 16] width 7 height 19
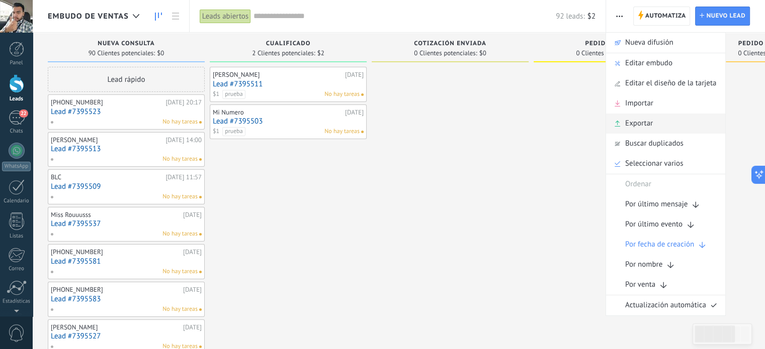
click at [674, 122] on div "Exportar" at bounding box center [665, 124] width 119 height 20
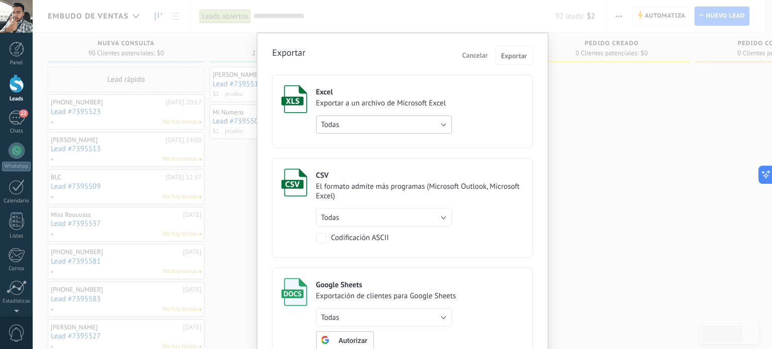
click at [440, 125] on button "Todas" at bounding box center [384, 125] width 136 height 18
click at [440, 125] on span "Todas" at bounding box center [379, 125] width 138 height 10
click at [513, 59] on span "Exportar" at bounding box center [514, 55] width 26 height 7
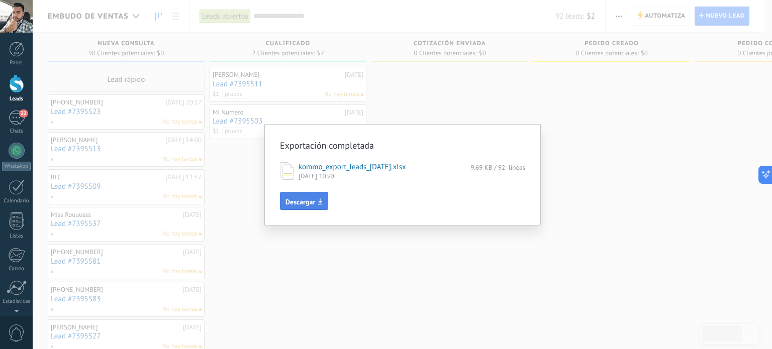
click at [320, 204] on icon "button" at bounding box center [320, 202] width 5 height 7
click at [615, 235] on div "Exportación completada kommo_export_leads_[DATE].xlsx 9.69 KB / 92 líneas [DATE…" at bounding box center [403, 174] width 740 height 349
